Goal: Book appointment/travel/reservation

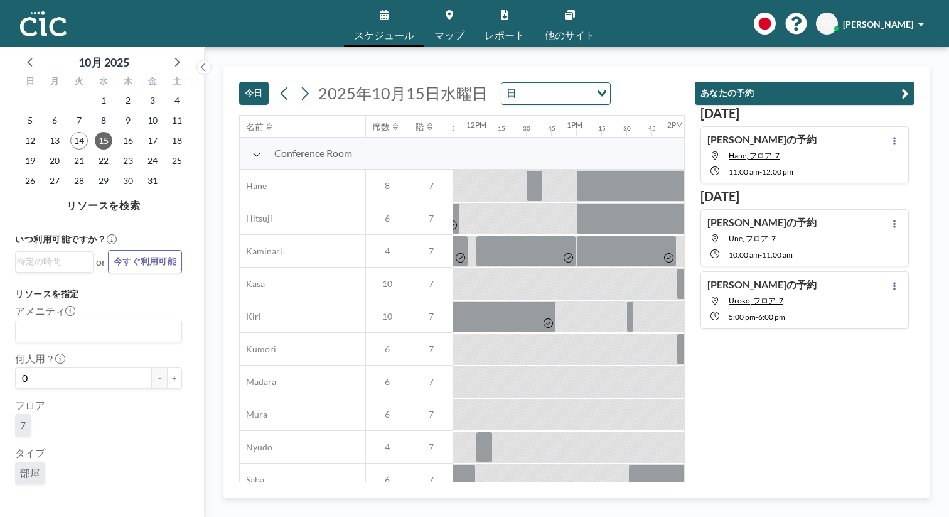
scroll to position [0, 1184]
click at [239, 82] on button "今日" at bounding box center [254, 93] width 30 height 23
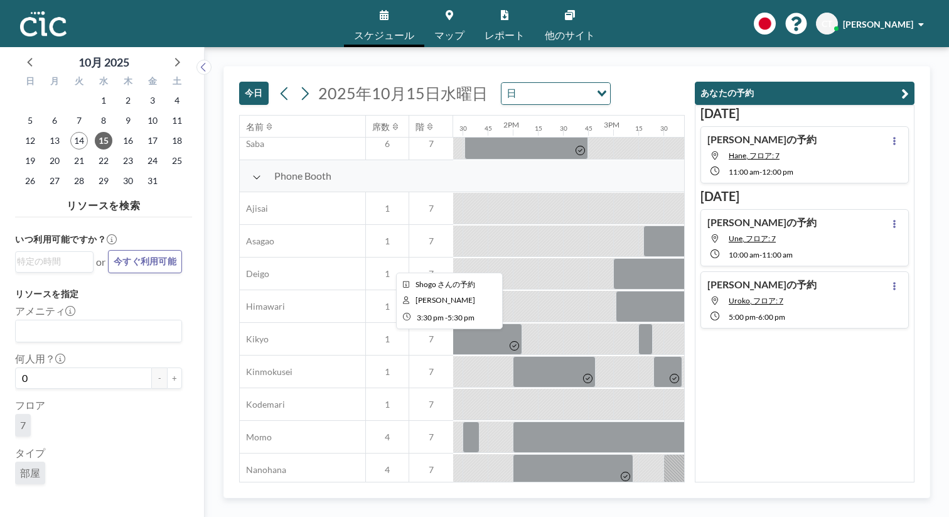
scroll to position [581, 1347]
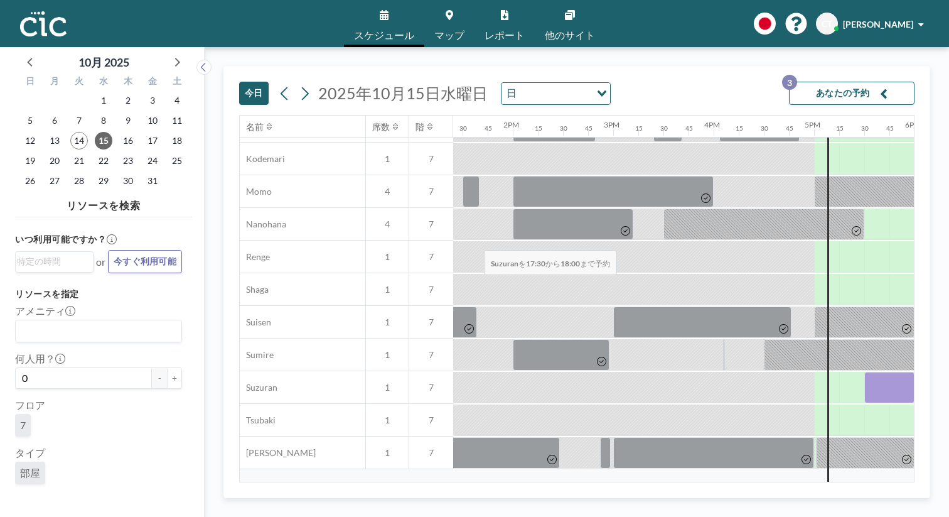
drag, startPoint x: 458, startPoint y: 219, endPoint x: 480, endPoint y: 221, distance: 22.7
click at [865, 372] on div at bounding box center [890, 387] width 50 height 31
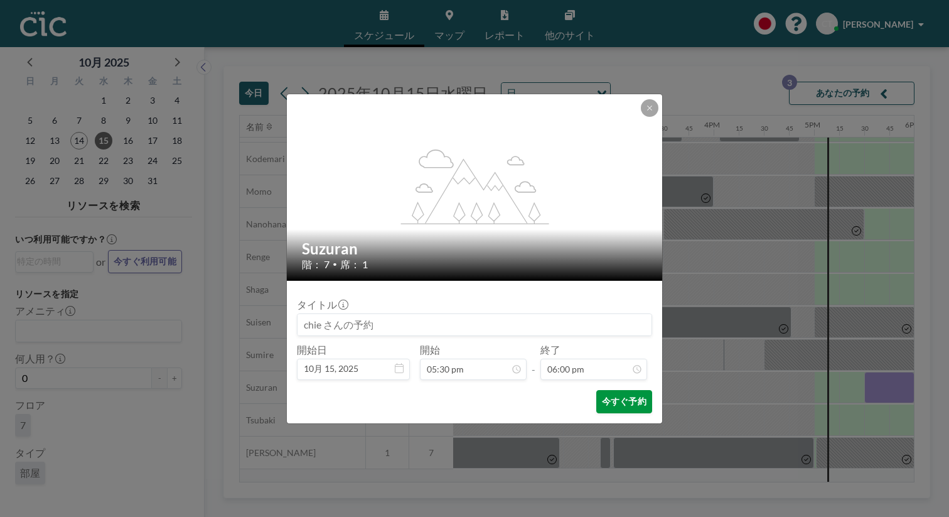
scroll to position [1443, 0]
click at [602, 390] on button "今すぐ予約" at bounding box center [624, 401] width 56 height 23
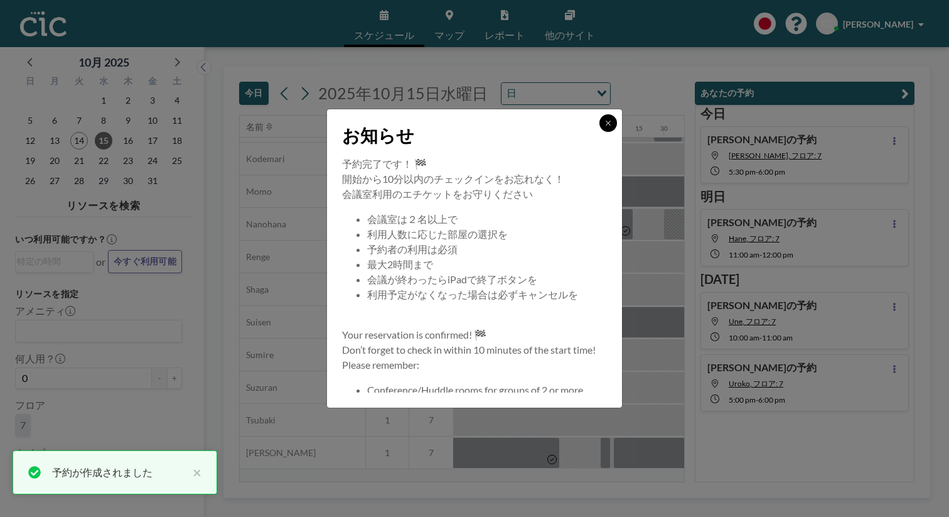
click at [600, 132] on button at bounding box center [609, 123] width 18 height 18
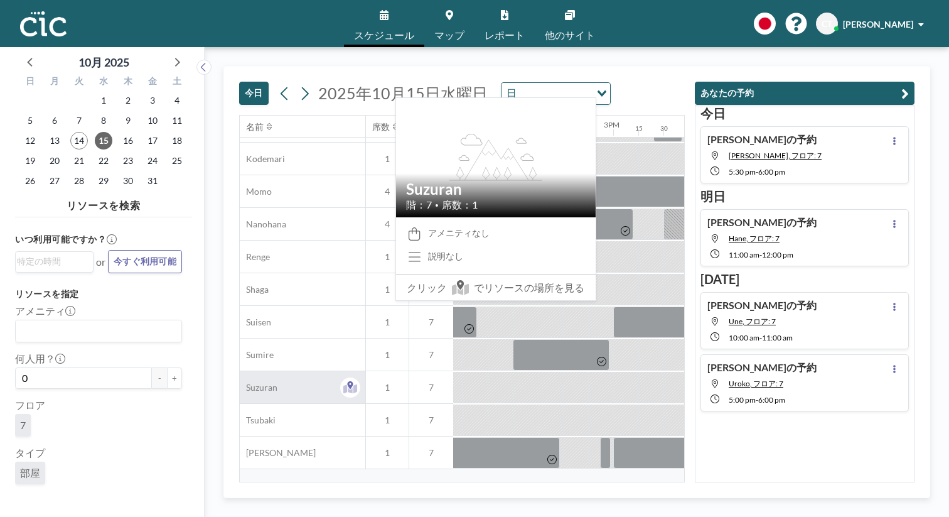
click at [240, 382] on span "Suzuran" at bounding box center [259, 387] width 38 height 11
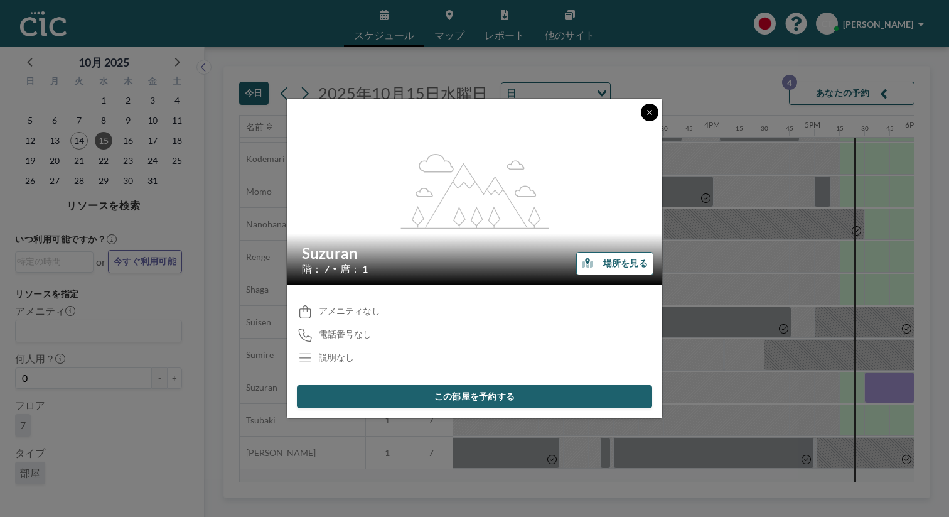
click at [646, 116] on icon at bounding box center [650, 113] width 8 height 8
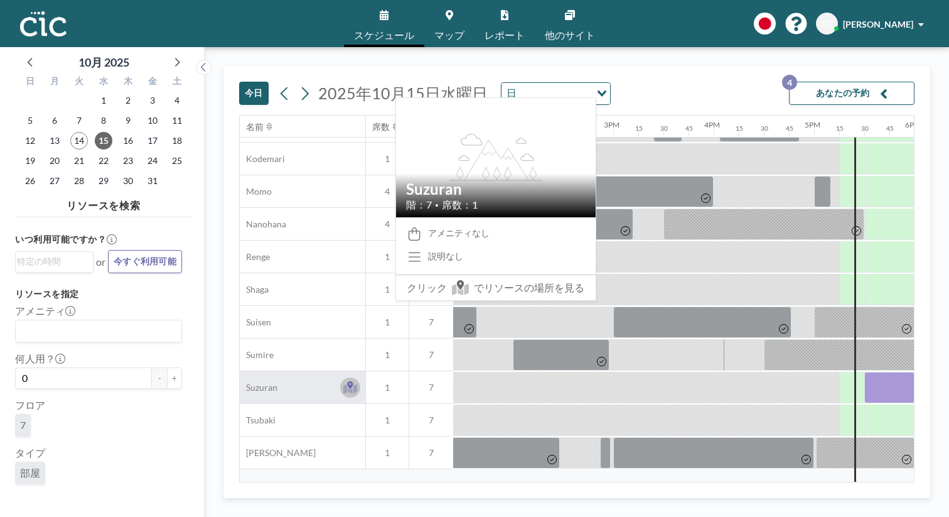
click at [340, 377] on button at bounding box center [350, 387] width 20 height 20
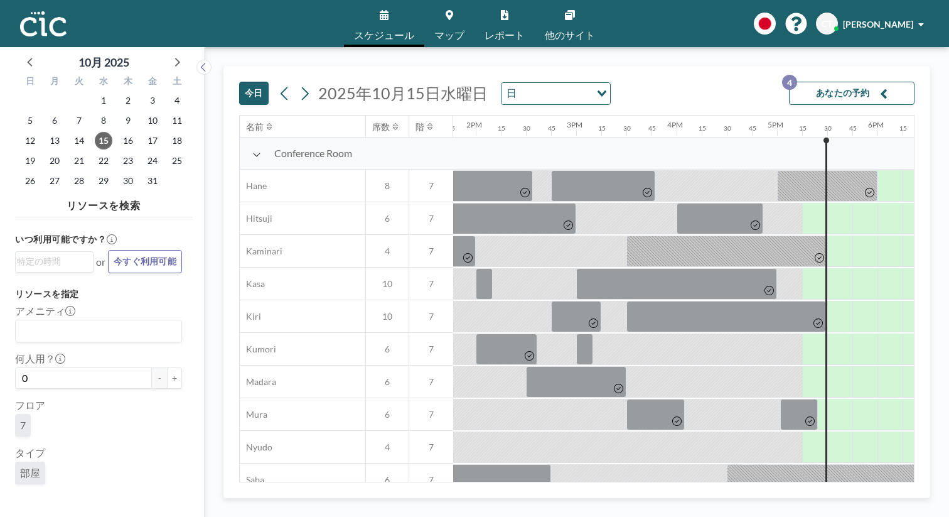
scroll to position [0, 1388]
